Goal: Navigation & Orientation: Find specific page/section

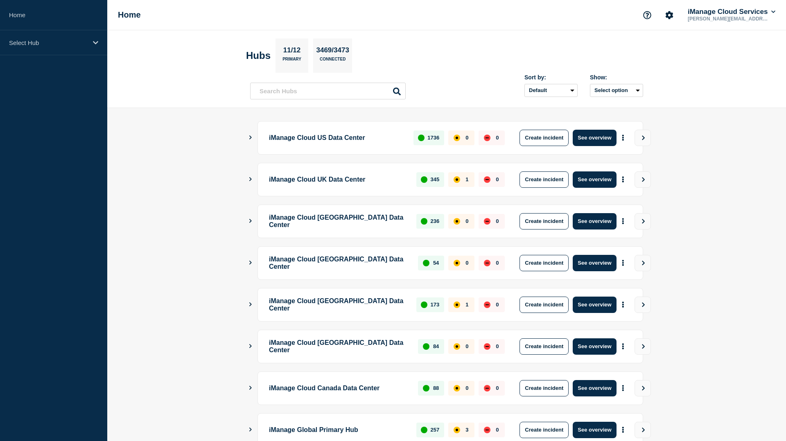
scroll to position [139, 0]
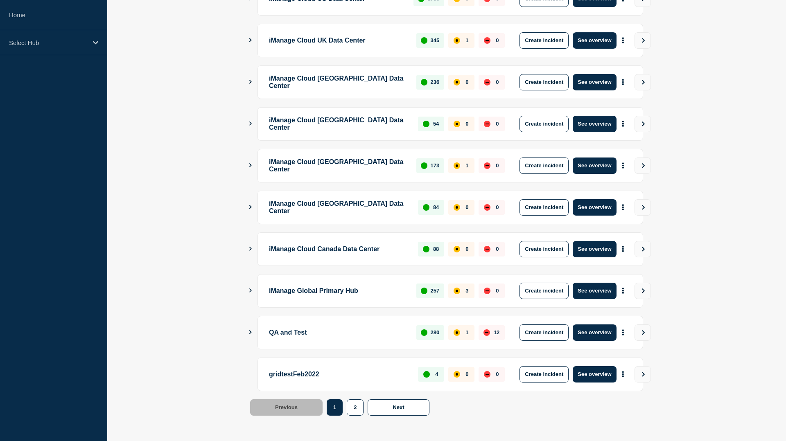
click at [250, 336] on div "QA and Test 280 1 12 Create incident See overview" at bounding box center [446, 333] width 393 height 34
click at [250, 333] on icon "Show Connected Hubs" at bounding box center [250, 332] width 5 height 4
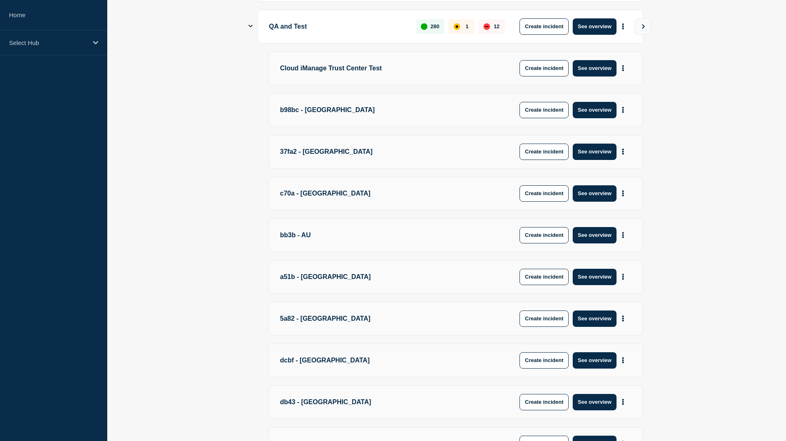
scroll to position [585, 0]
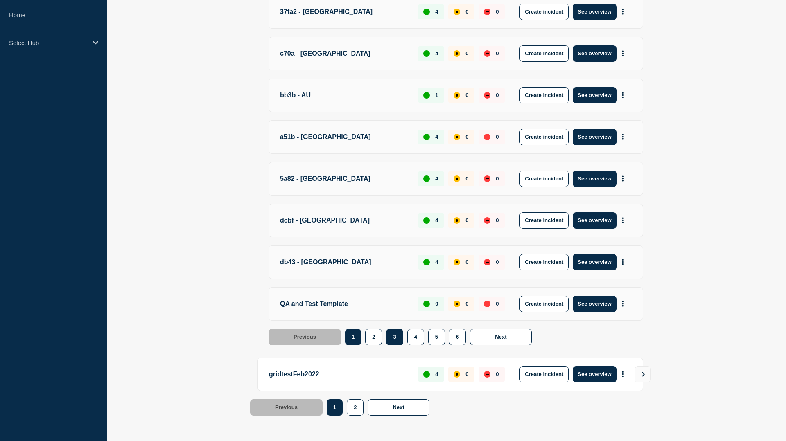
click at [386, 333] on button "3" at bounding box center [394, 337] width 17 height 16
click at [387, 336] on button "3" at bounding box center [394, 337] width 17 height 16
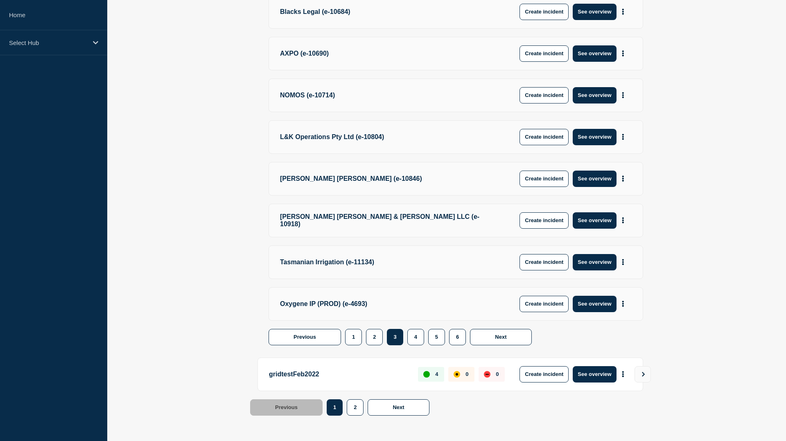
click at [385, 343] on div "2" at bounding box center [376, 337] width 21 height 16
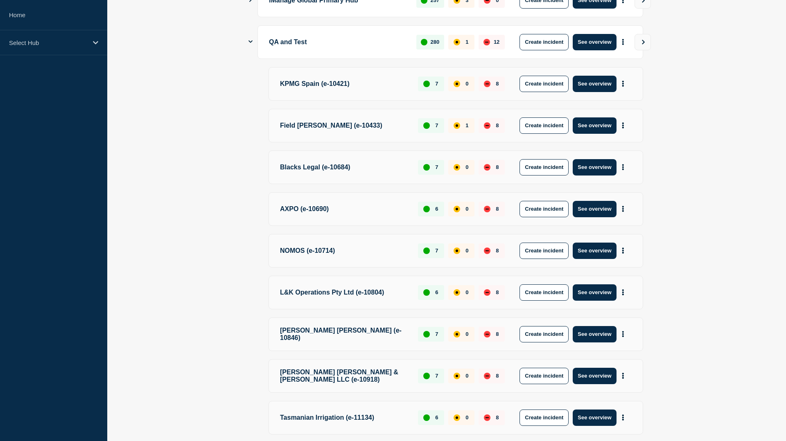
scroll to position [341, 0]
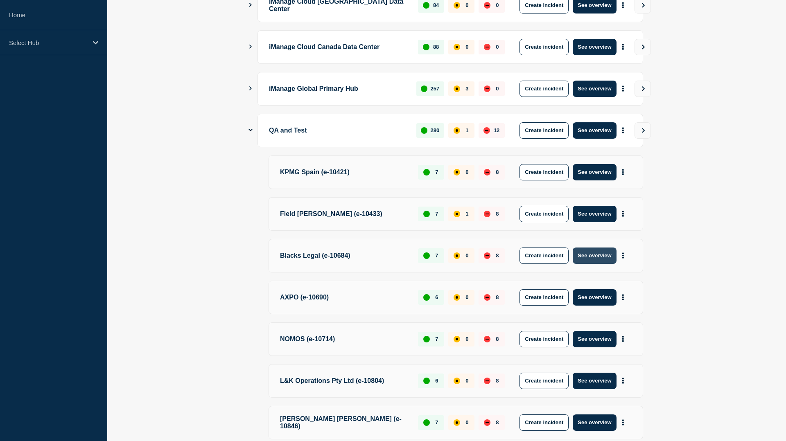
click at [388, 255] on button "See overview" at bounding box center [594, 256] width 43 height 16
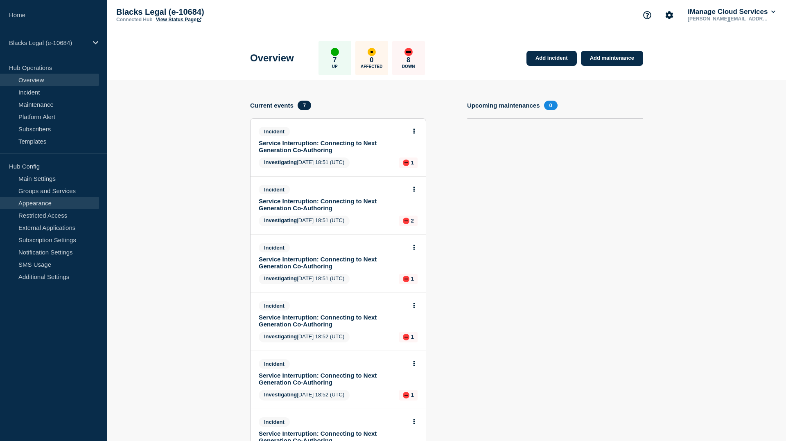
click at [67, 206] on link "Appearance" at bounding box center [49, 203] width 99 height 12
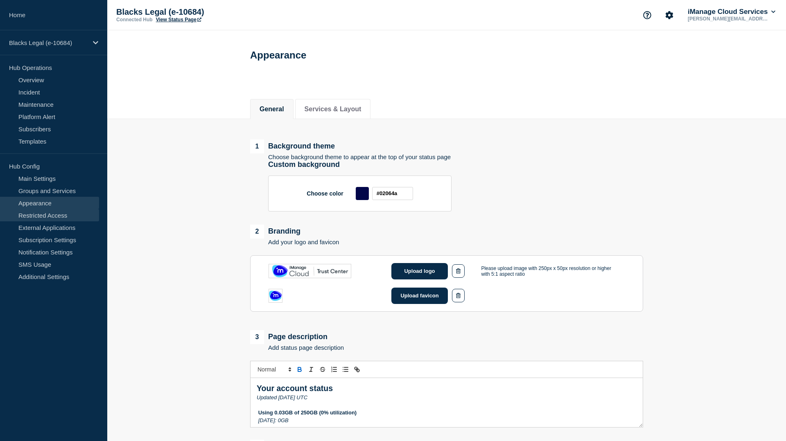
click at [70, 213] on link "Restricted Access" at bounding box center [49, 215] width 99 height 12
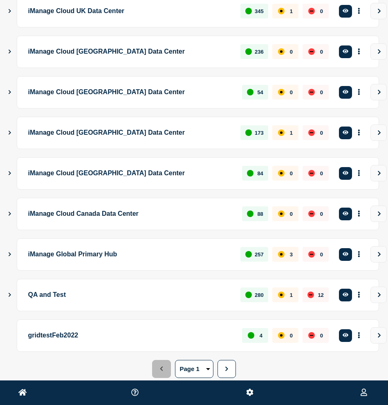
scroll to position [180, 0]
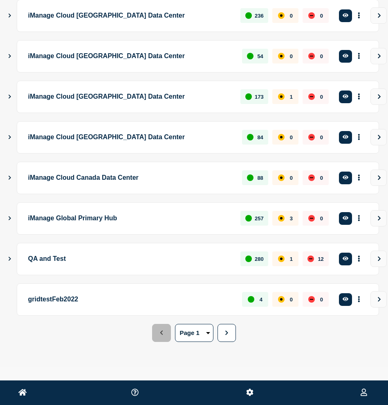
click at [9, 260] on button "Show Connected Hubs" at bounding box center [10, 259] width 4 height 6
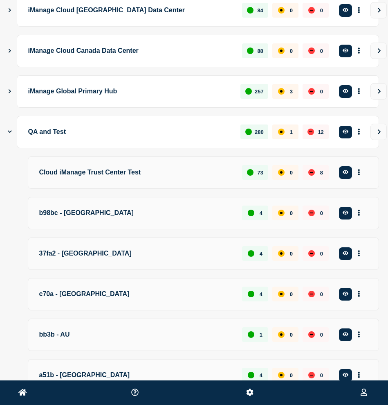
scroll to position [299, 0]
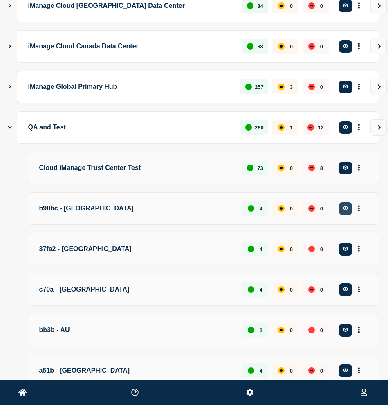
click at [344, 210] on icon "button" at bounding box center [346, 208] width 6 height 4
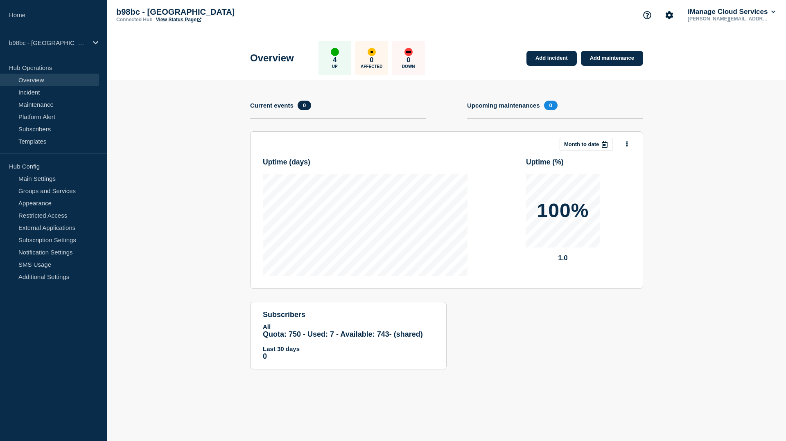
click at [167, 17] on link "View Status Page" at bounding box center [178, 20] width 45 height 6
